Goal: Task Accomplishment & Management: Complete application form

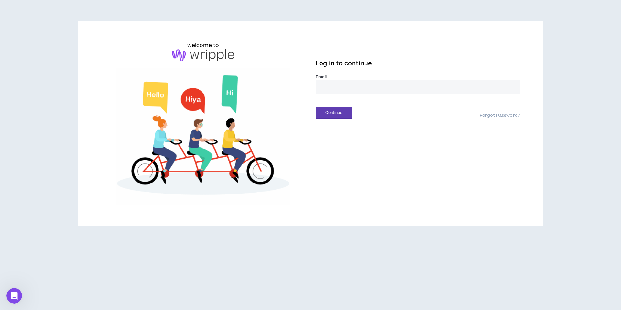
click at [333, 85] on input "email" at bounding box center [418, 87] width 205 height 14
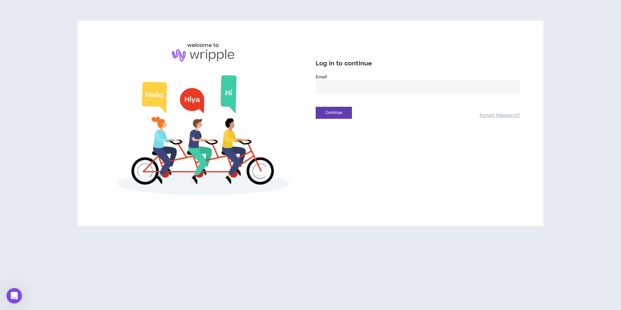
type input "**********"
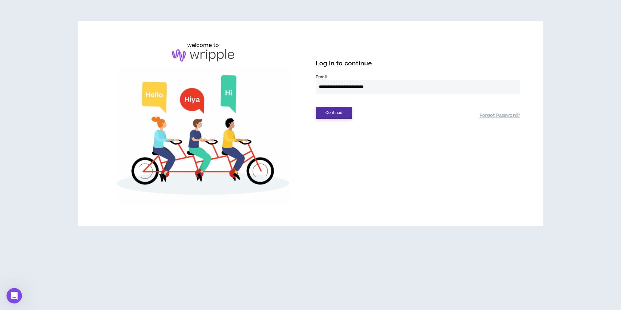
click at [335, 115] on button "Continue" at bounding box center [334, 113] width 36 height 12
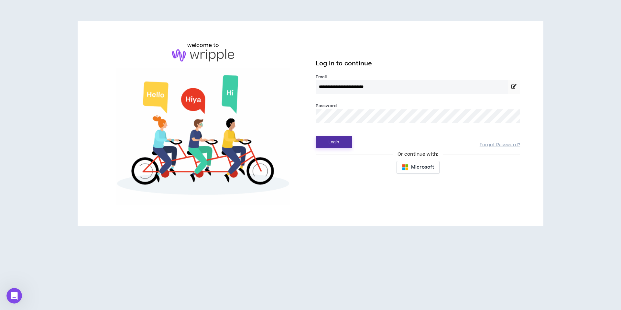
click at [346, 142] on button "Login" at bounding box center [334, 142] width 36 height 12
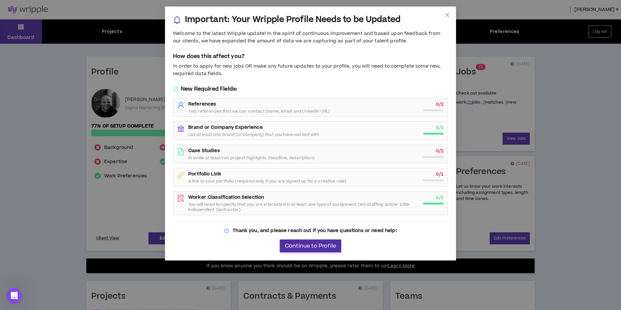
click at [307, 250] on button "Continue to Profile" at bounding box center [310, 245] width 61 height 13
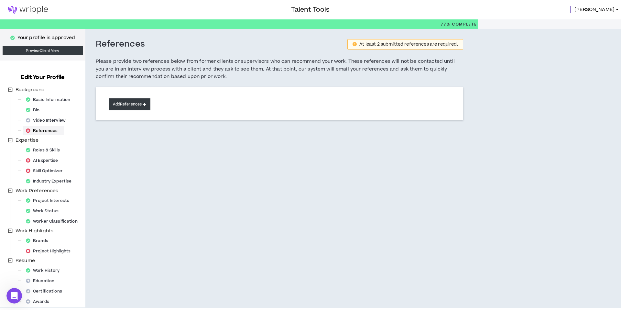
click at [131, 106] on button "Add References" at bounding box center [130, 104] width 42 height 12
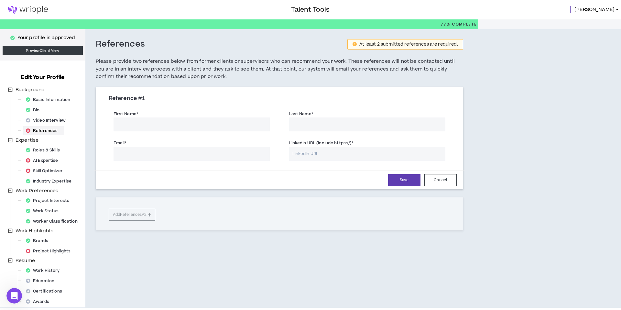
click at [176, 121] on input "First Name *" at bounding box center [192, 124] width 156 height 14
type input "[PERSON_NAME]"
click at [197, 153] on input "Email *" at bounding box center [192, 154] width 156 height 14
paste input "[PERSON_NAME][EMAIL_ADDRESS][DOMAIN_NAME]"
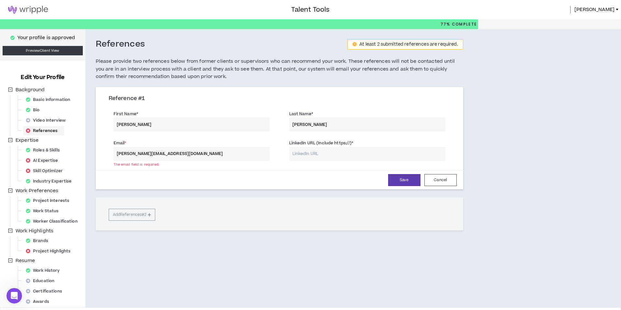
type input "[PERSON_NAME][EMAIL_ADDRESS][DOMAIN_NAME]"
click at [328, 157] on input "LinkedIn URL (Include https://) *" at bounding box center [367, 154] width 156 height 14
paste input "[URL][DOMAIN_NAME]"
type input "[URL][DOMAIN_NAME]"
click at [408, 178] on button "Save" at bounding box center [404, 180] width 32 height 12
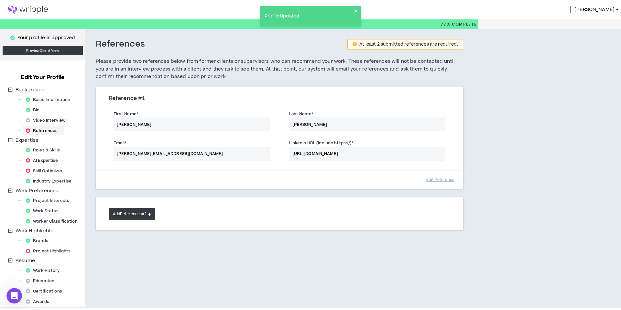
click at [144, 212] on button "Add References #2" at bounding box center [132, 214] width 47 height 12
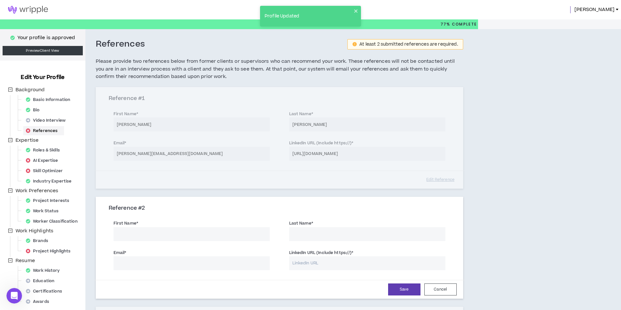
click at [154, 232] on input "First Name *" at bounding box center [192, 234] width 156 height 14
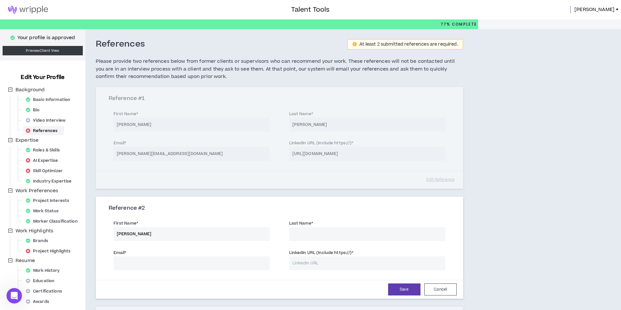
type input "[PERSON_NAME]"
type input "White"
click at [185, 266] on input "Email *" at bounding box center [192, 263] width 156 height 14
paste input "[PERSON_NAME][EMAIL_ADDRESS][DOMAIN_NAME]"
type input "[PERSON_NAME][EMAIL_ADDRESS][DOMAIN_NAME]"
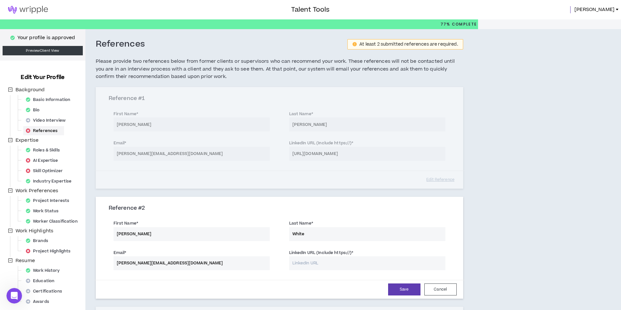
click at [333, 265] on input "LinkedIn URL (Include https://) *" at bounding box center [367, 263] width 156 height 14
paste input "[URL][DOMAIN_NAME]"
type input "[URL][DOMAIN_NAME]"
click at [411, 288] on button "Save" at bounding box center [404, 289] width 32 height 12
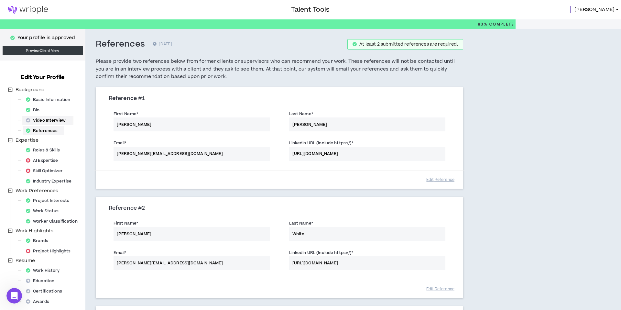
click at [48, 118] on div "Video Interview" at bounding box center [47, 120] width 49 height 9
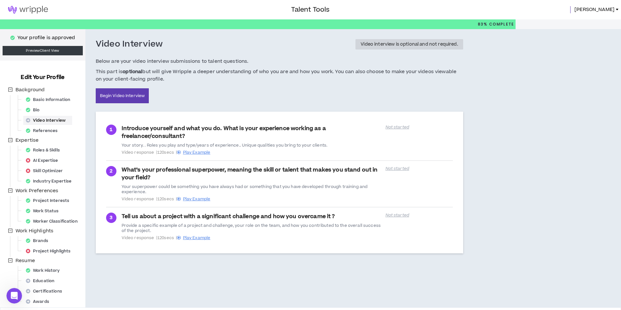
scroll to position [23, 0]
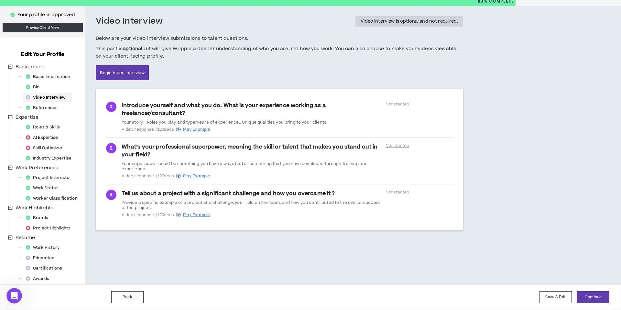
click at [54, 223] on div "Brands" at bounding box center [31, 218] width 50 height 10
click at [49, 255] on div "Education" at bounding box center [42, 257] width 38 height 9
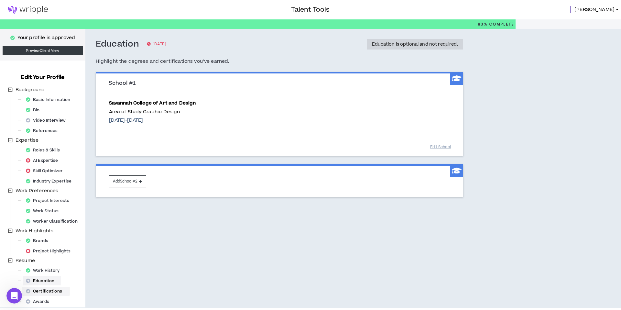
click at [45, 289] on div "Certifications" at bounding box center [45, 291] width 45 height 9
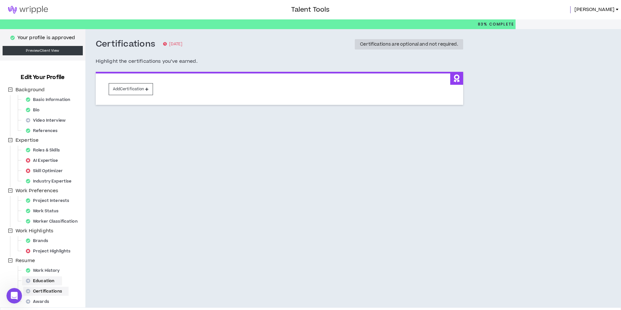
scroll to position [23, 0]
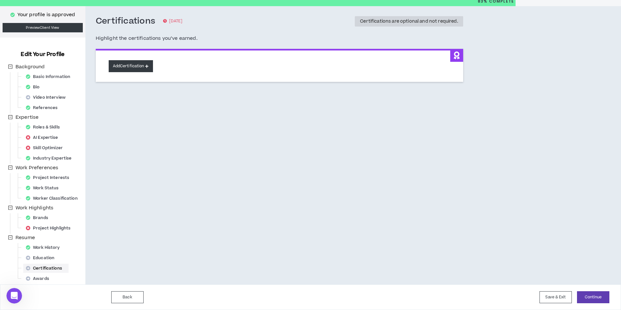
click at [135, 68] on button "Add Certification" at bounding box center [131, 66] width 44 height 12
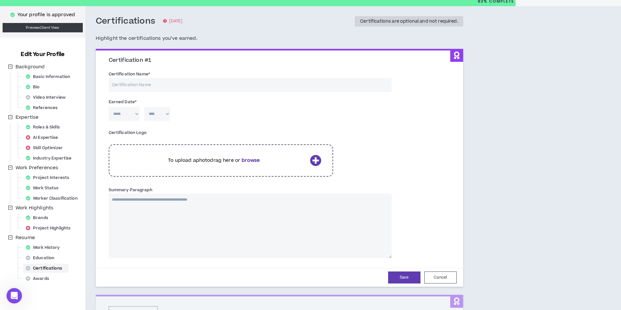
click at [146, 83] on input "Certification Name *" at bounding box center [250, 85] width 283 height 14
type input "Broadcast Media from the [US_STATE] School Of Broadcasting"
click at [134, 117] on select "***** *** *** *** *** *** **** *** *** **** *** *** ***" at bounding box center [124, 114] width 31 height 14
select select "*"
click at [109, 107] on select "***** *** *** *** *** *** **** *** *** **** *** *** ***" at bounding box center [124, 114] width 31 height 14
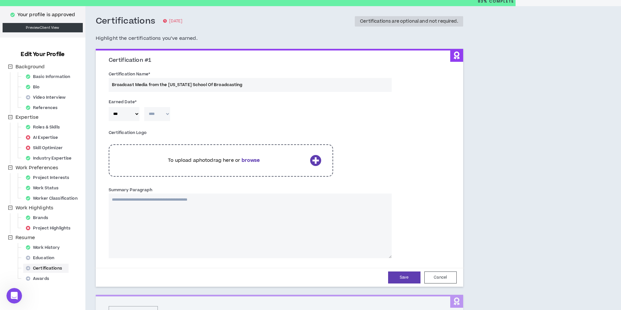
click at [162, 117] on select "**** **** **** **** **** **** **** **** **** **** **** **** **** **** **** ****…" at bounding box center [157, 114] width 26 height 14
select select "****"
click at [144, 107] on select "**** **** **** **** **** **** **** **** **** **** **** **** **** **** **** ****…" at bounding box center [157, 114] width 26 height 14
